Goal: Information Seeking & Learning: Learn about a topic

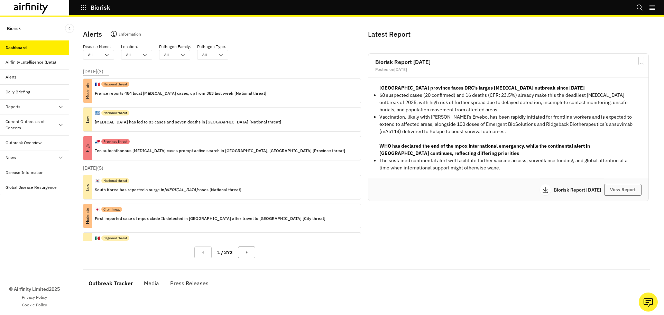
click at [29, 130] on div "Current Outbreaks of Concern" at bounding box center [32, 125] width 53 height 12
click at [31, 160] on div "Mpox" at bounding box center [40, 157] width 58 height 6
